Goal: Find contact information: Find contact information

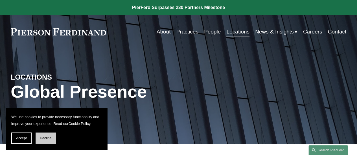
click at [49, 140] on span "Decline" at bounding box center [46, 139] width 12 height 4
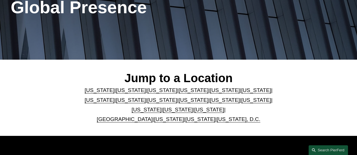
scroll to position [113, 0]
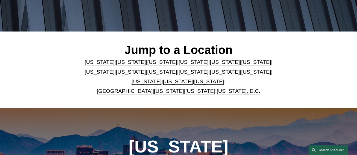
click at [123, 93] on link "United Kingdom" at bounding box center [125, 91] width 56 height 6
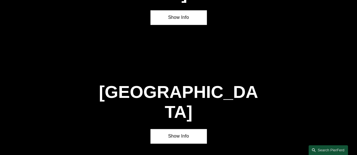
scroll to position [1755, 0]
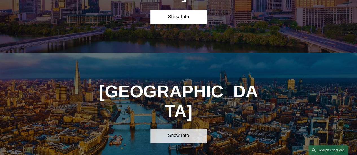
click at [186, 129] on link "Show Info" at bounding box center [178, 136] width 56 height 14
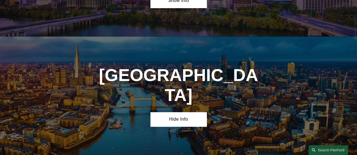
scroll to position [1783, 0]
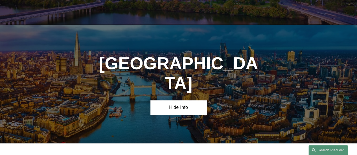
drag, startPoint x: 134, startPoint y: 107, endPoint x: 227, endPoint y: 107, distance: 93.7
copy h4 "Pierson Ferdinand UK LLP"
drag, startPoint x: 144, startPoint y: 115, endPoint x: 229, endPoint y: 119, distance: 85.3
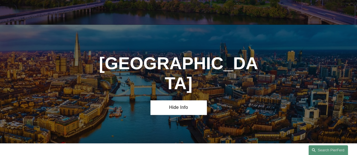
copy h4 "1 King William Street"
drag, startPoint x: 144, startPoint y: 114, endPoint x: 228, endPoint y: 115, distance: 83.5
copy h4 "1 King William Street"
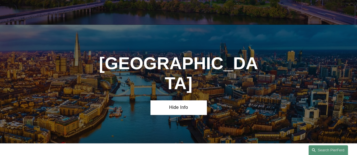
drag, startPoint x: 148, startPoint y: 124, endPoint x: 173, endPoint y: 123, distance: 25.1
copy h4 "[GEOGRAPHIC_DATA]"
drag, startPoint x: 176, startPoint y: 123, endPoint x: 244, endPoint y: 126, distance: 68.9
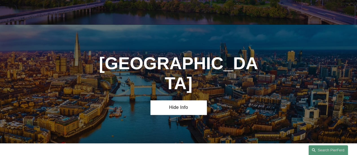
copy h4 "EC4N 7BJ"
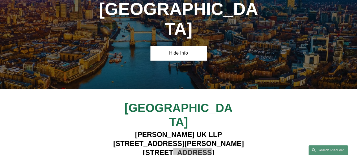
scroll to position [1840, 0]
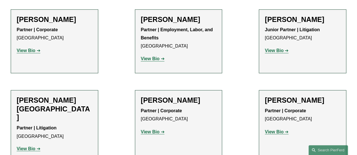
scroll to position [452, 0]
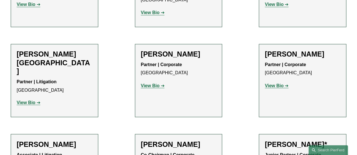
click at [281, 83] on strong "View Bio" at bounding box center [274, 85] width 19 height 5
